Goal: Navigation & Orientation: Find specific page/section

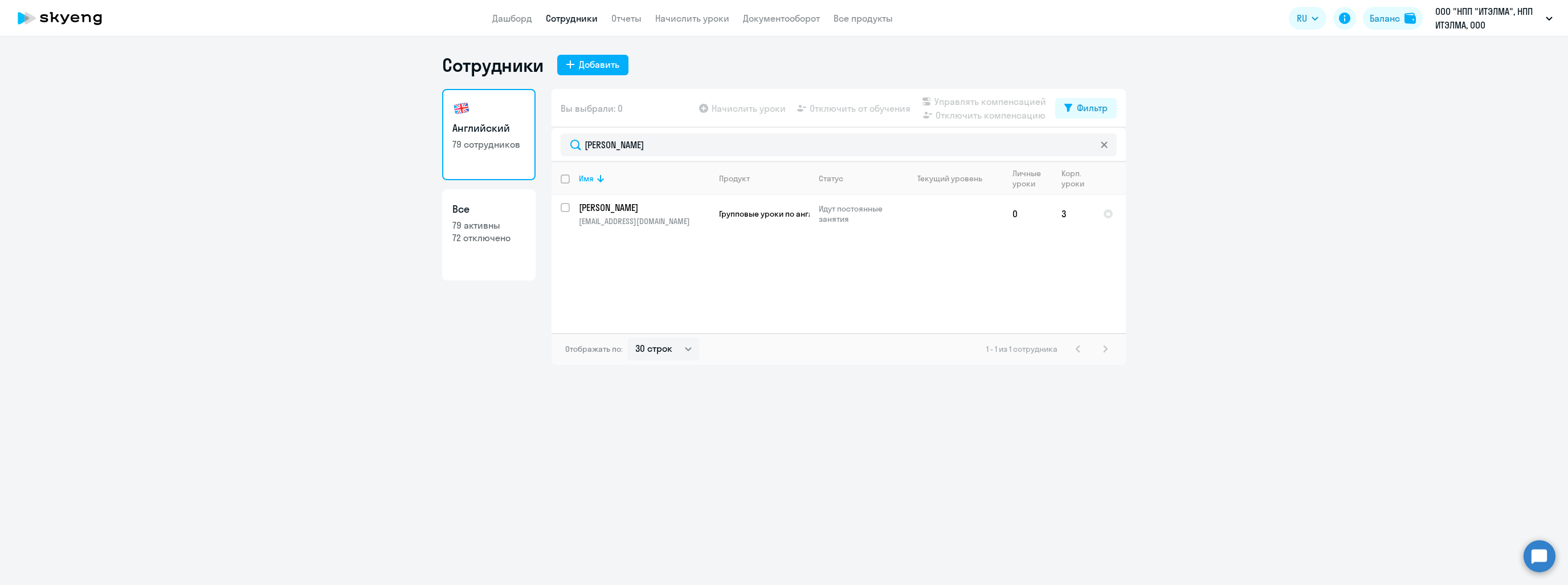
select select "30"
click at [516, 22] on link "Дашборд" at bounding box center [511, 19] width 40 height 12
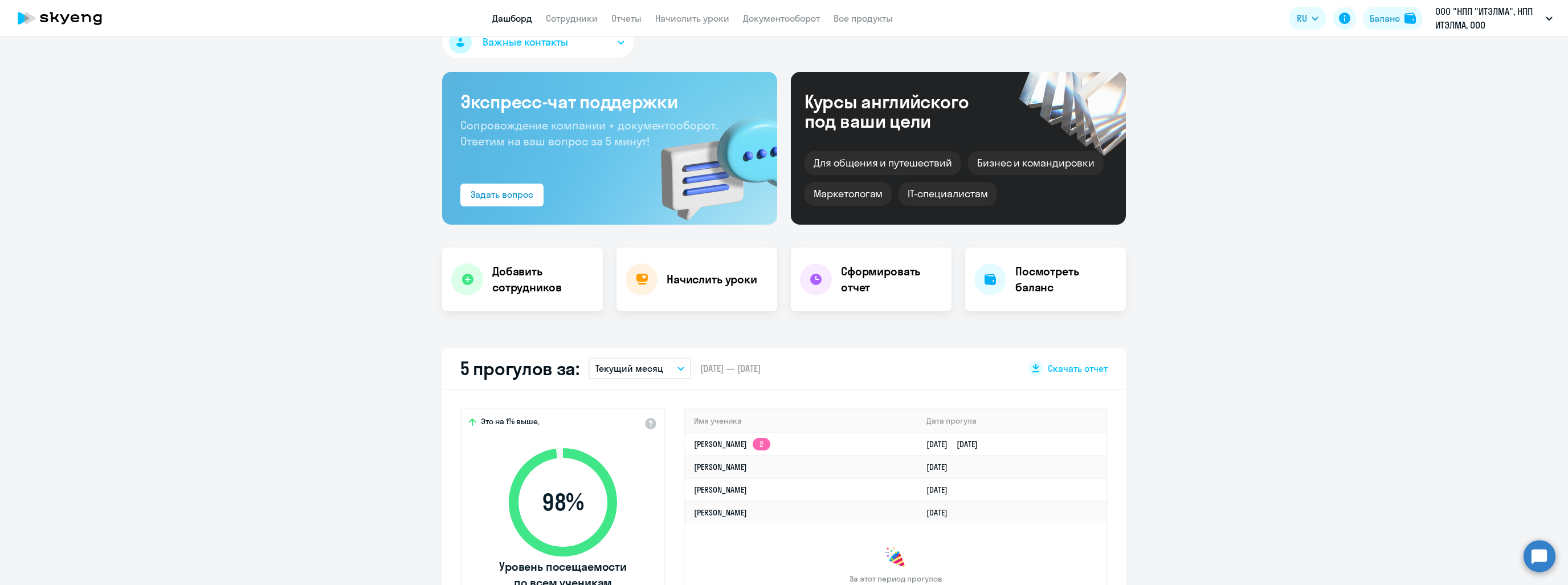
scroll to position [57, 0]
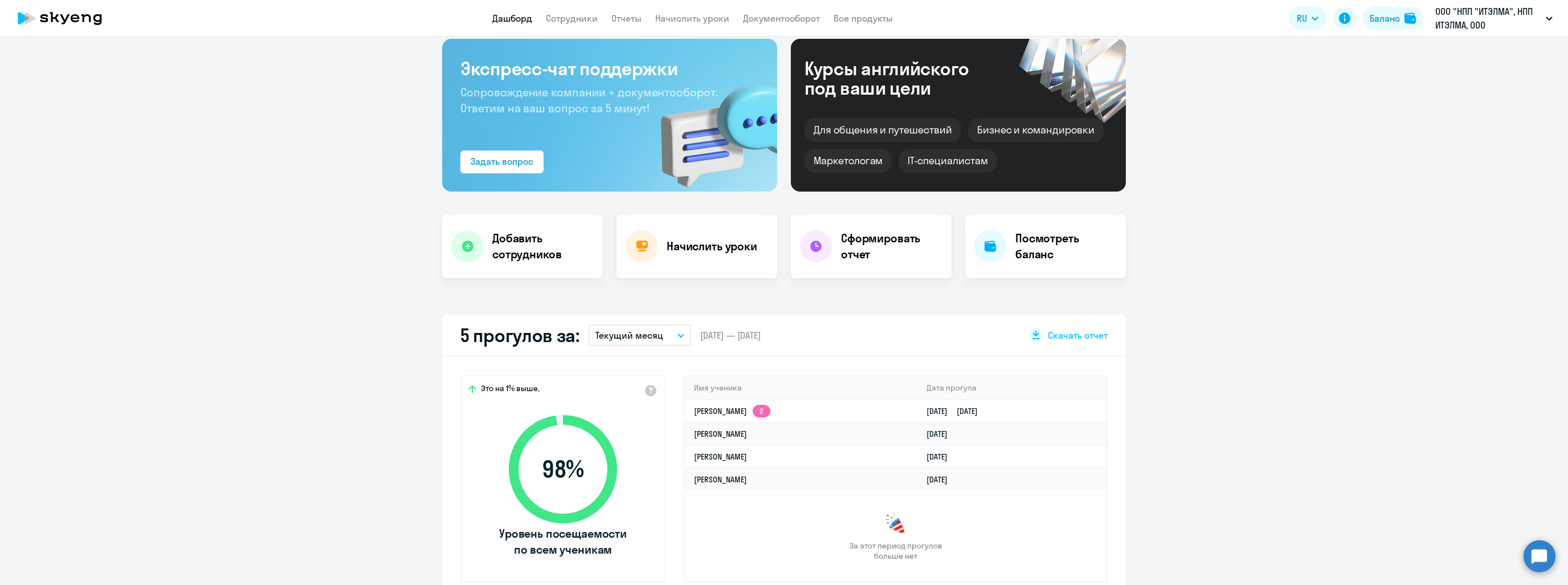
select select "30"
click at [774, 24] on app-menu-item-link "Документооборот" at bounding box center [781, 19] width 77 height 14
click at [779, 17] on link "Документооборот" at bounding box center [781, 19] width 77 height 12
